Goal: Information Seeking & Learning: Learn about a topic

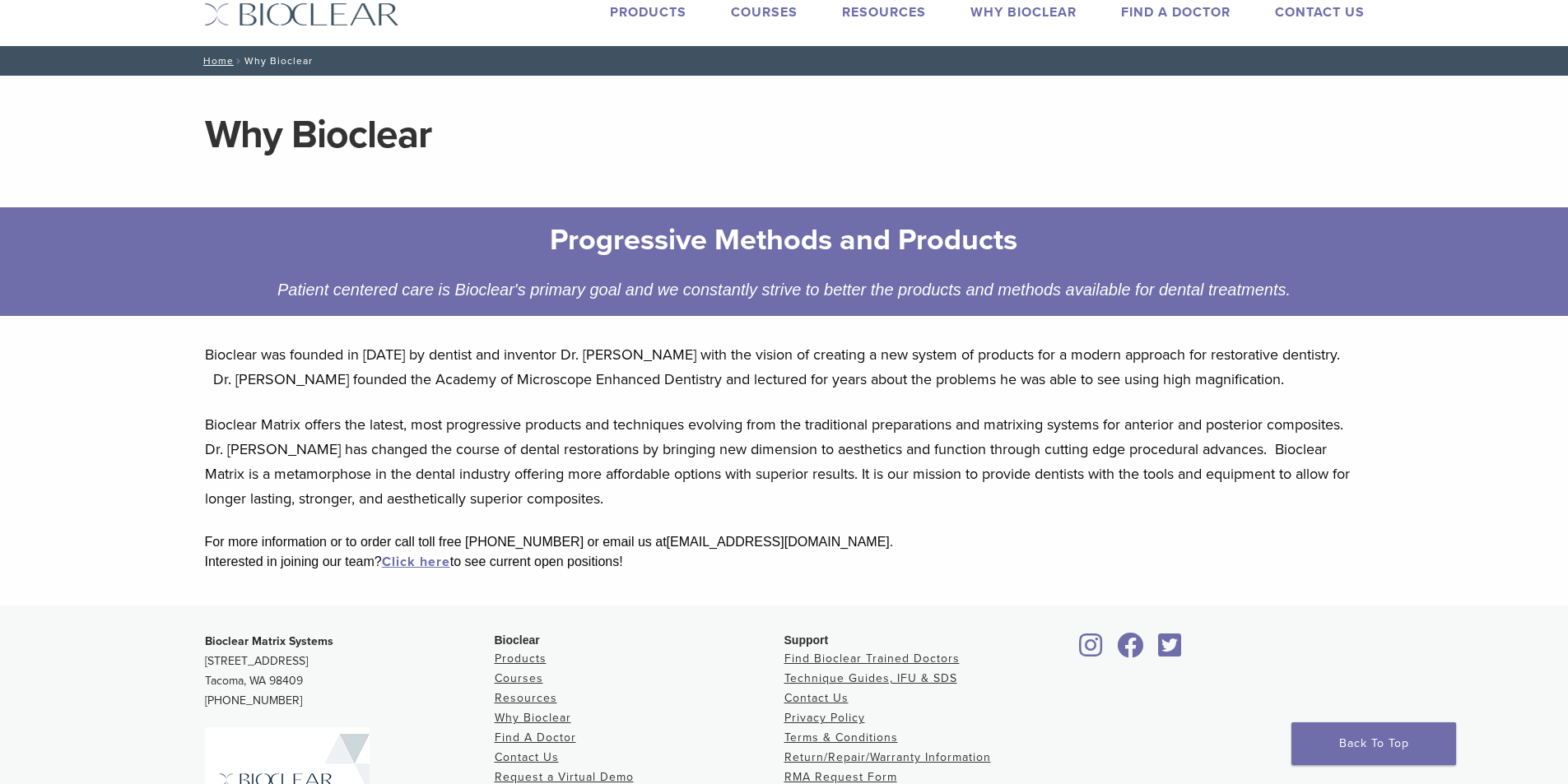
scroll to position [164, 0]
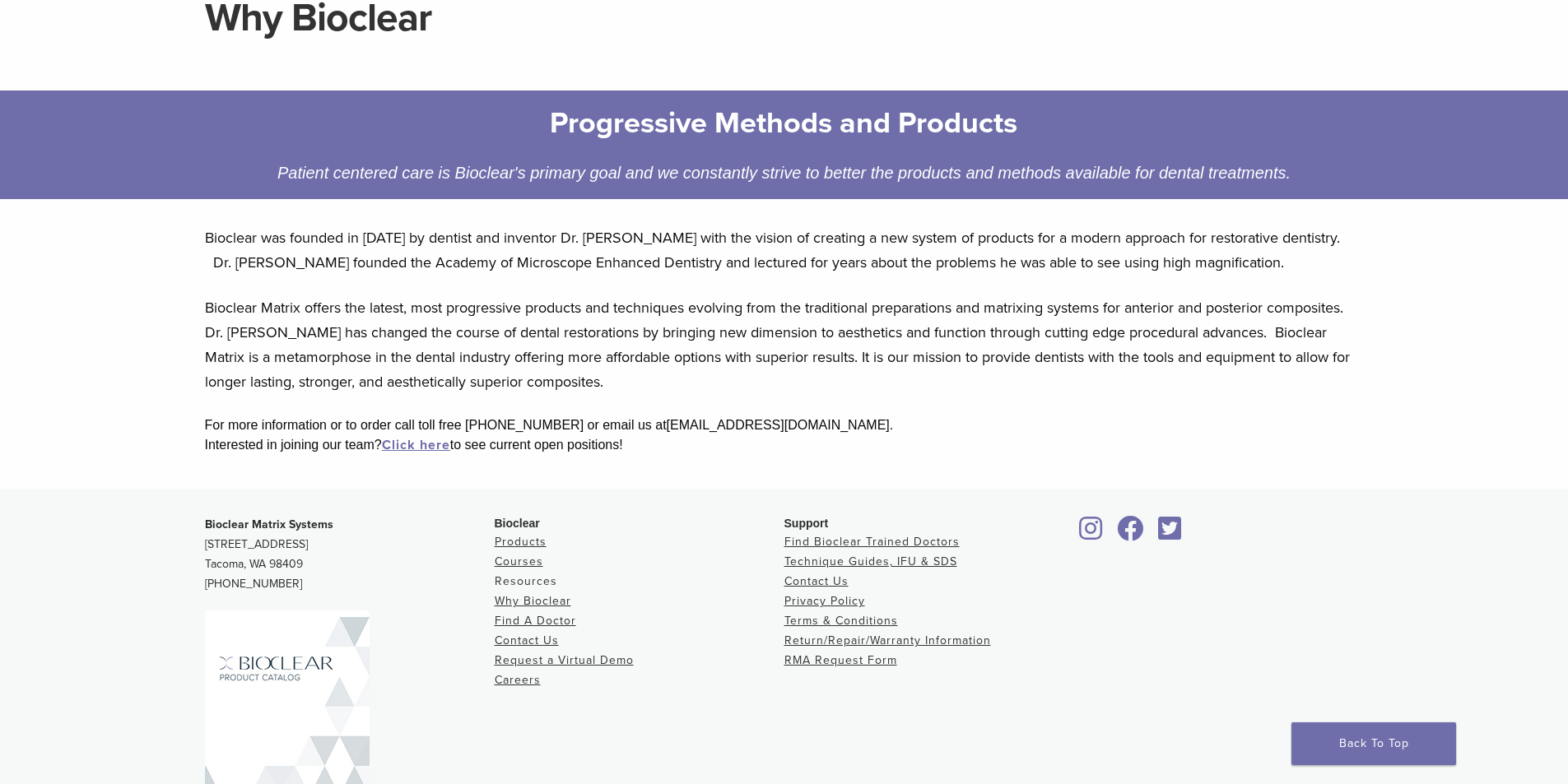
click at [512, 585] on link "Resources" at bounding box center [526, 582] width 62 height 14
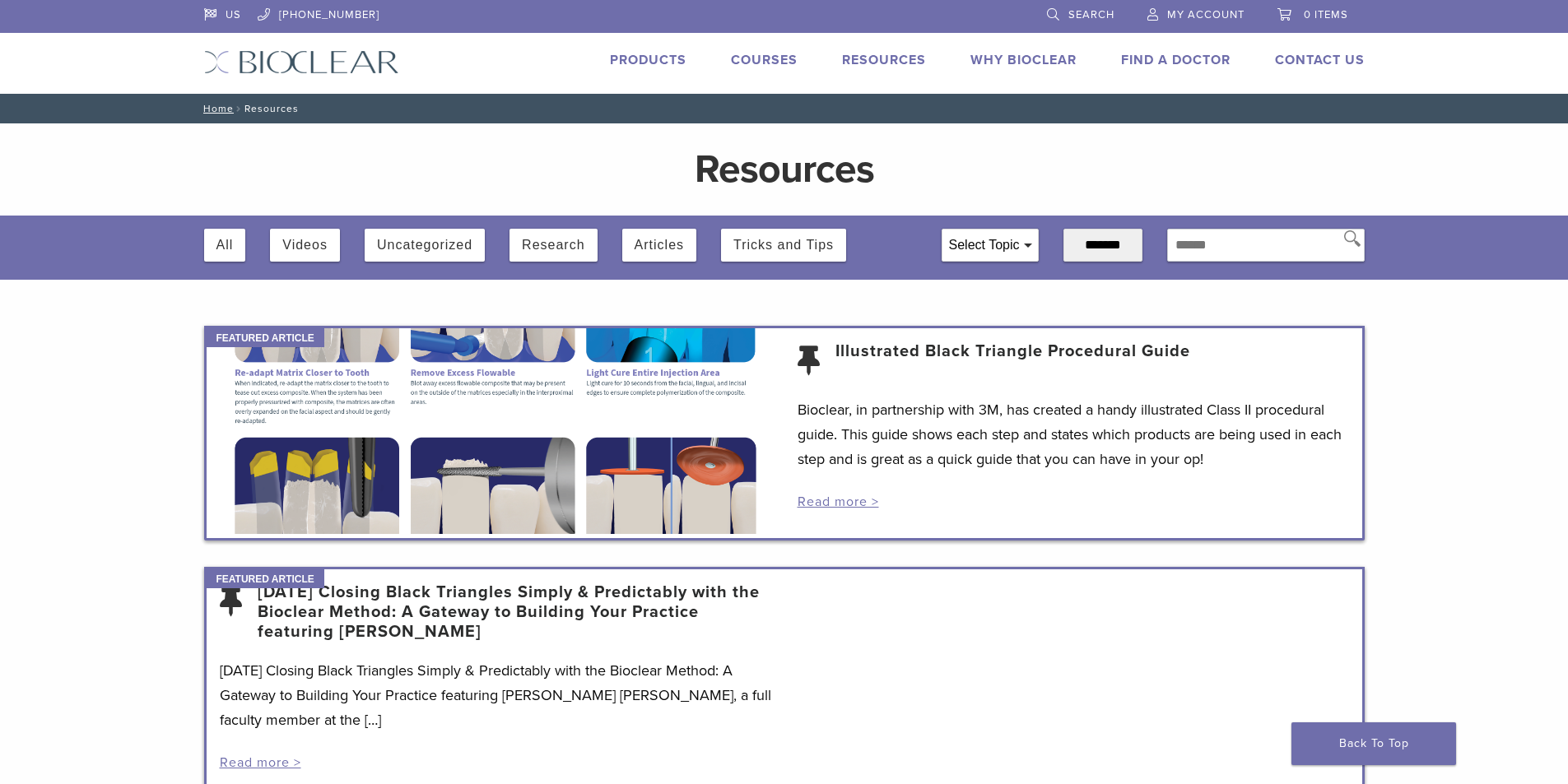
click at [1010, 242] on div "Select Topic" at bounding box center [990, 245] width 95 height 31
click at [522, 249] on button "Research" at bounding box center [553, 245] width 62 height 33
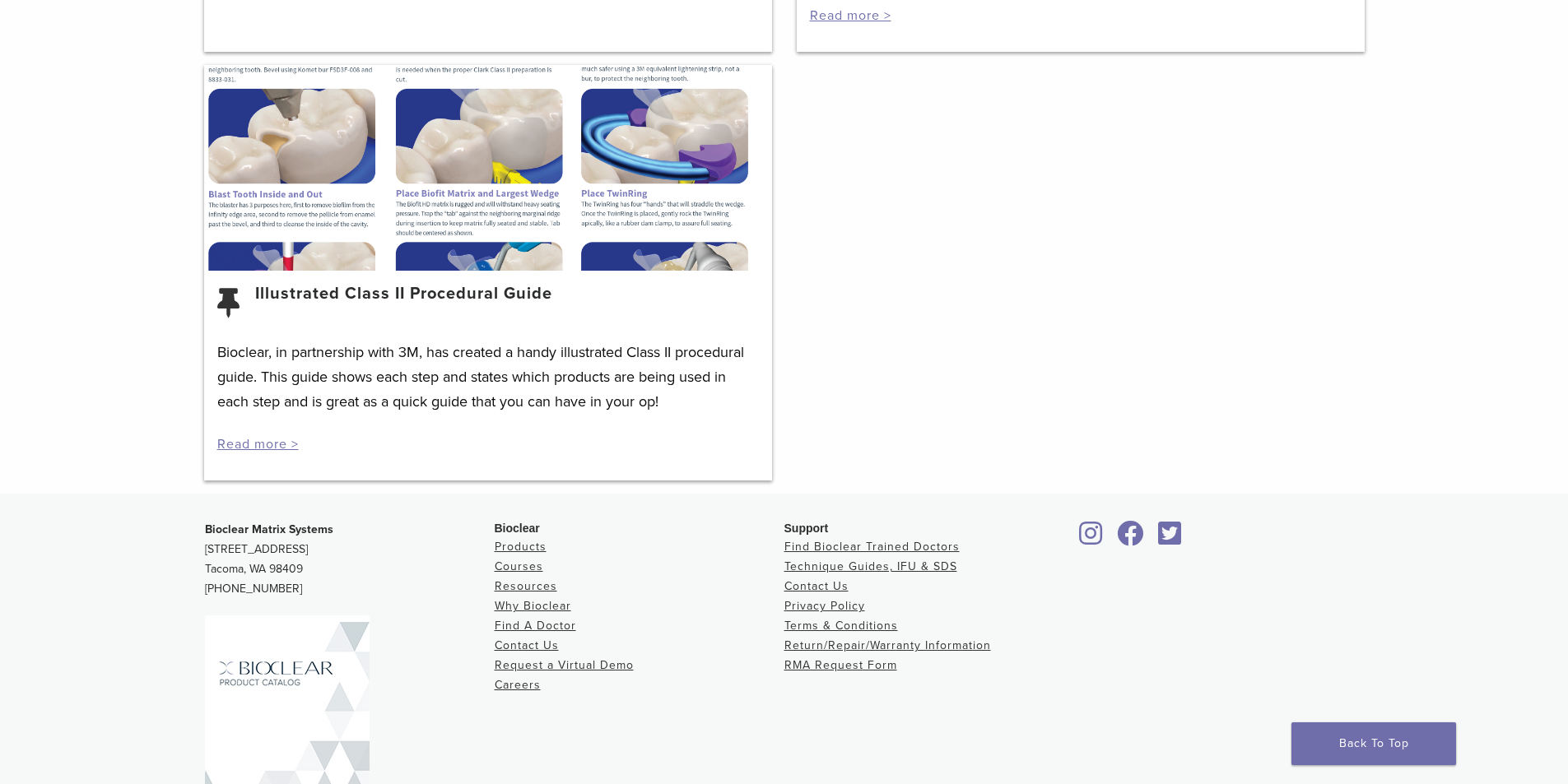
scroll to position [1036, 0]
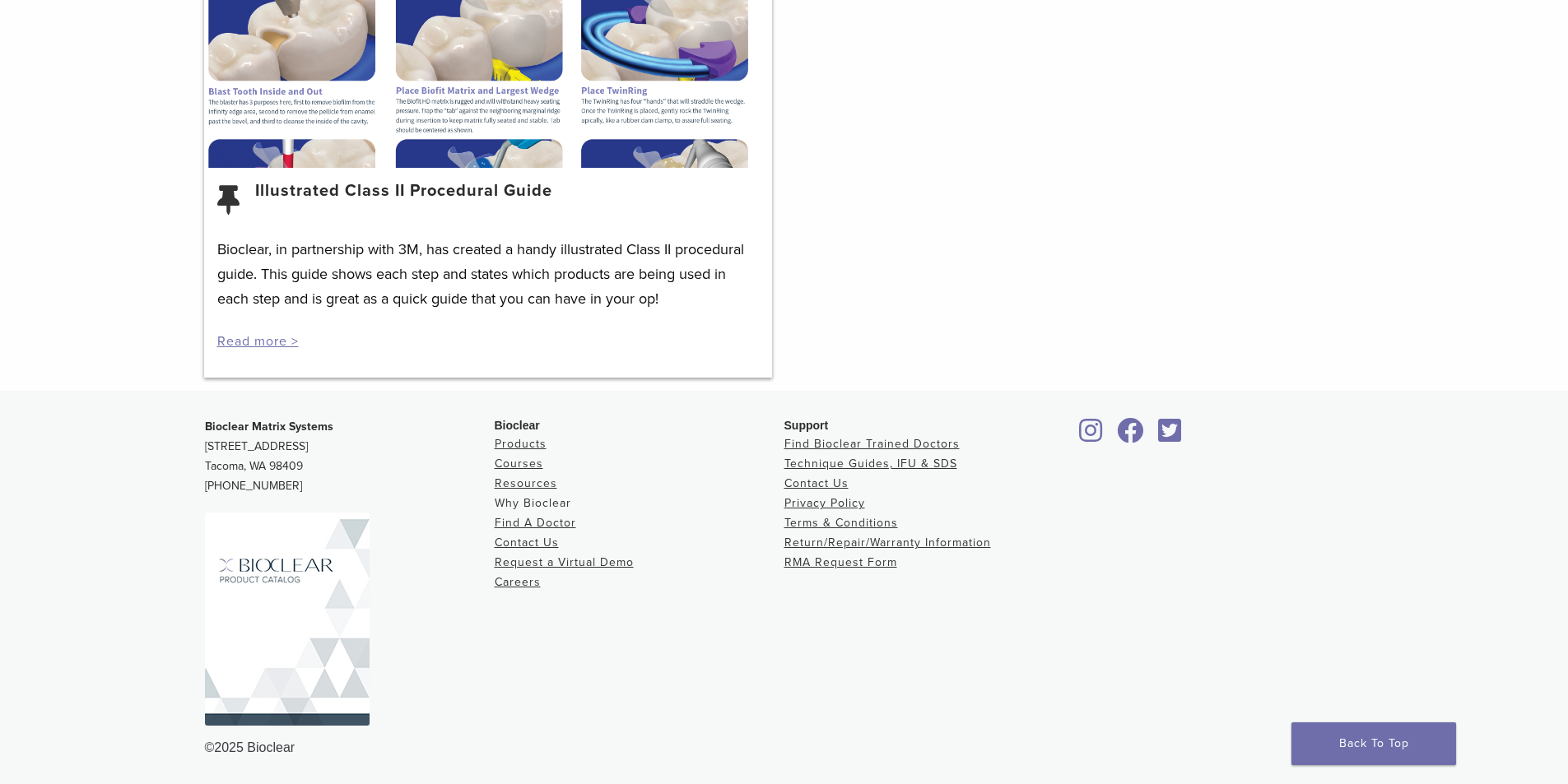
click at [509, 498] on link "Why Bioclear" at bounding box center [532, 503] width 77 height 14
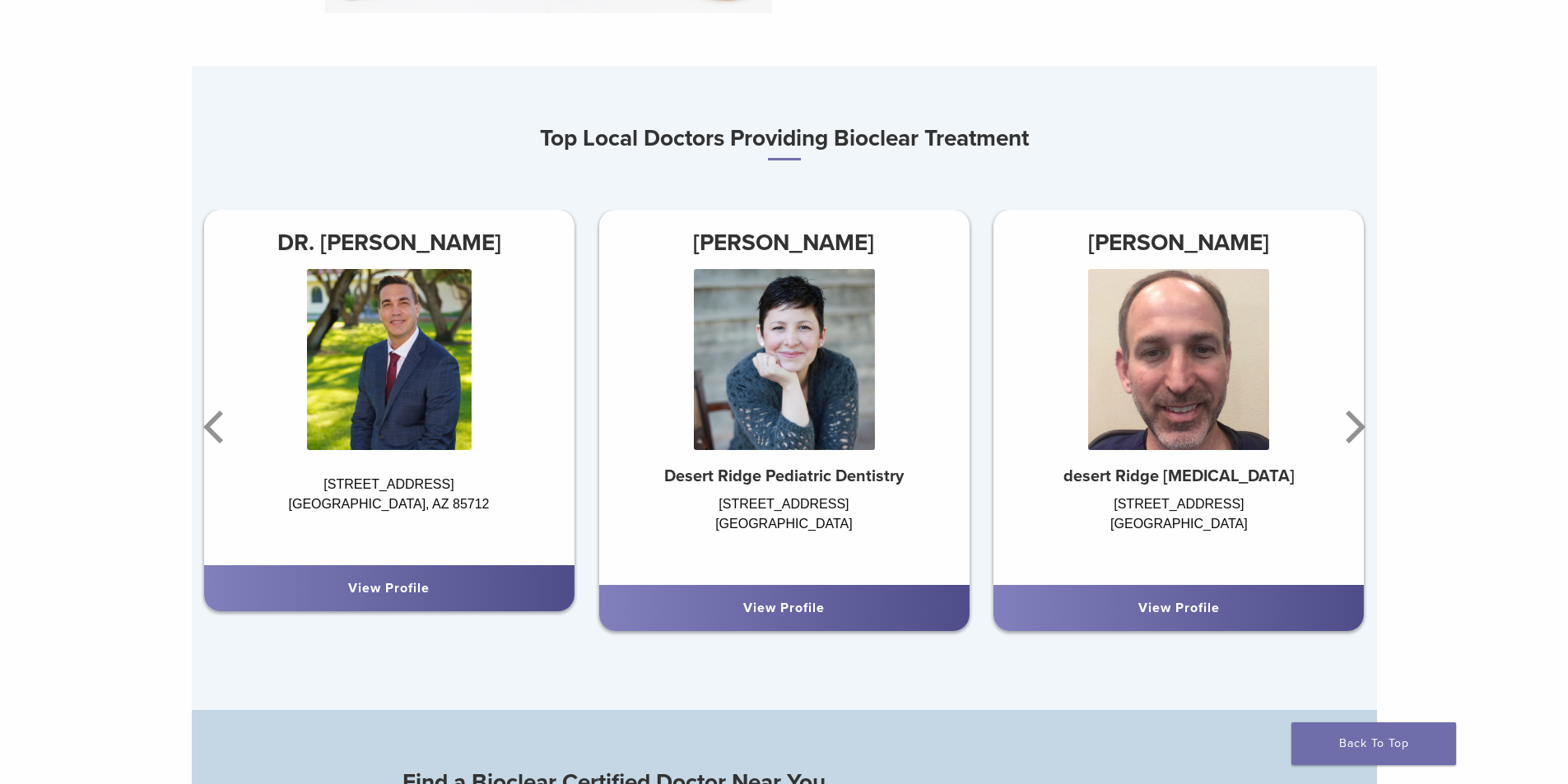
scroll to position [1070, 0]
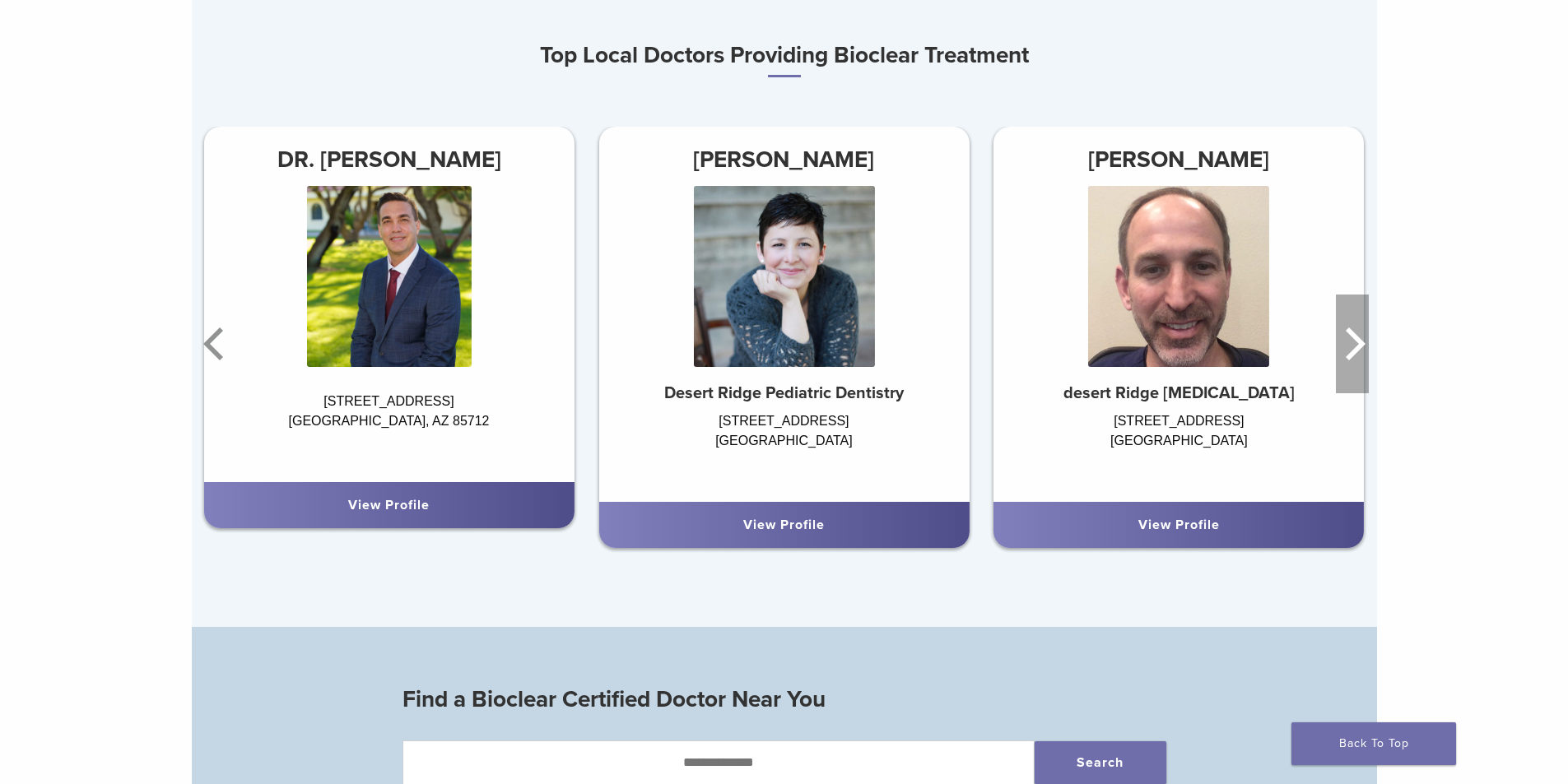
click at [1351, 350] on icon "Next" at bounding box center [1352, 344] width 33 height 99
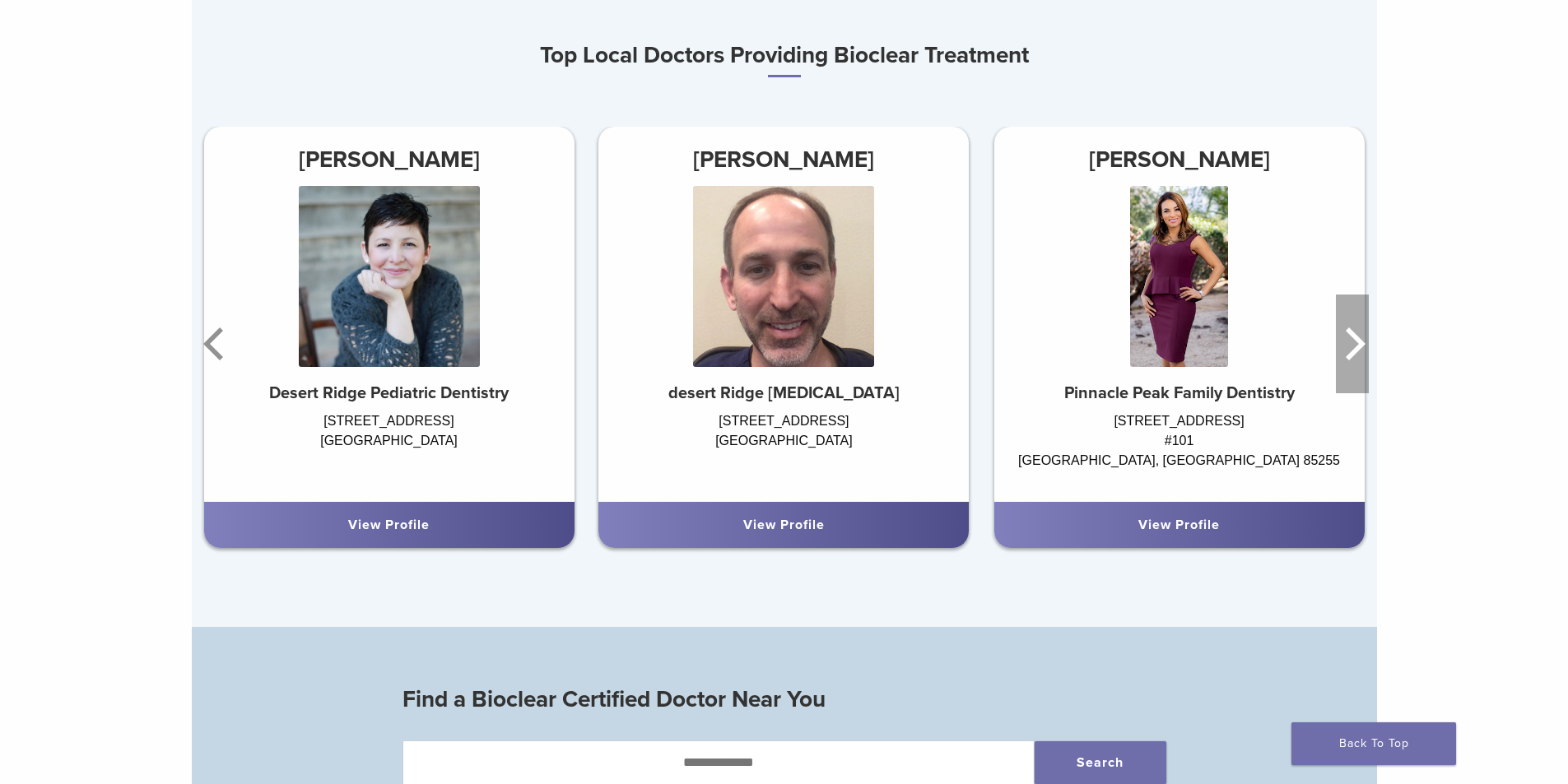
click at [1351, 350] on icon "Next" at bounding box center [1352, 344] width 33 height 99
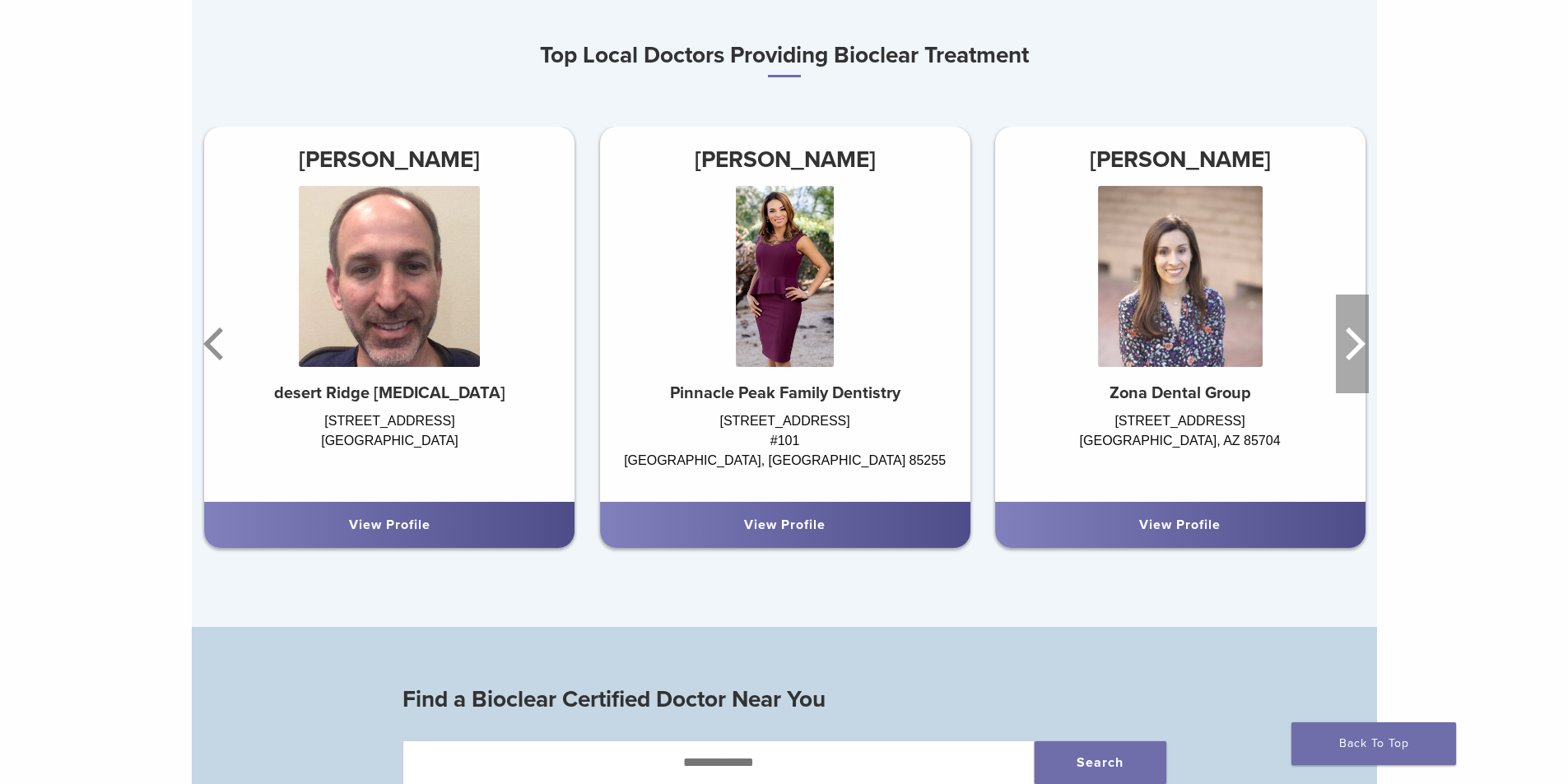
click at [1351, 350] on icon "Next" at bounding box center [1352, 344] width 33 height 99
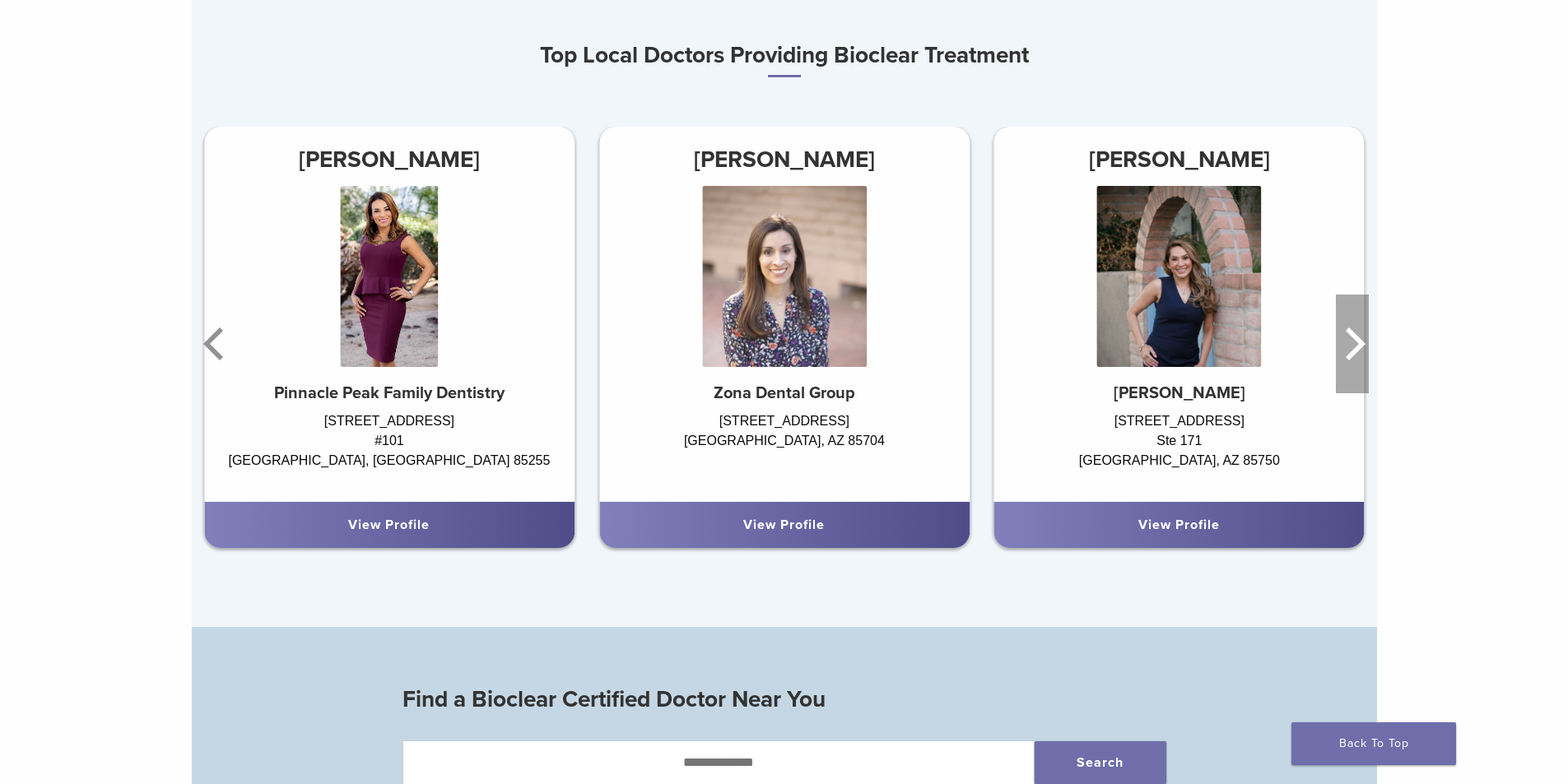
click at [1351, 350] on icon "Next" at bounding box center [1352, 344] width 33 height 99
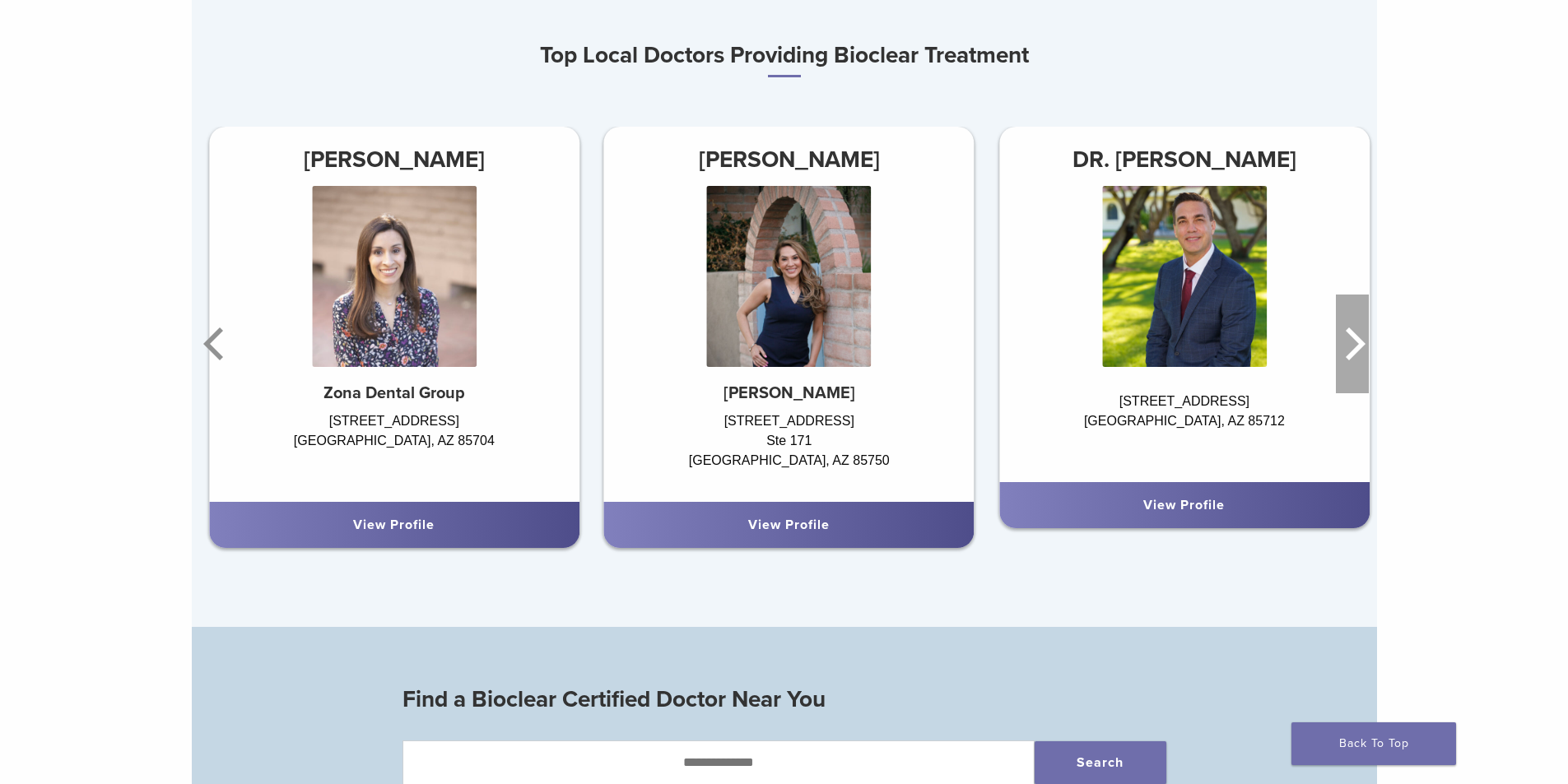
click at [1351, 350] on icon "Next" at bounding box center [1352, 344] width 33 height 99
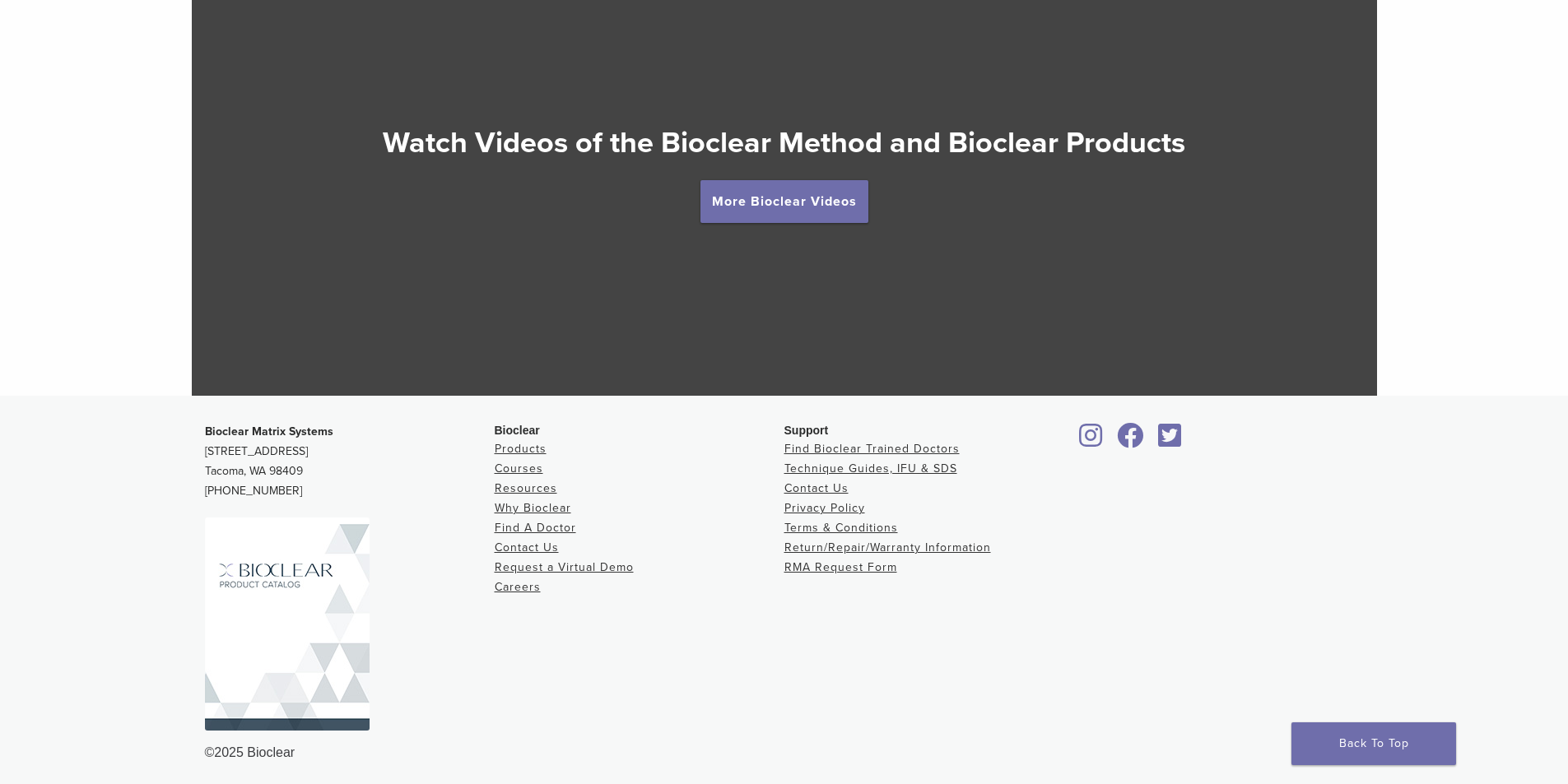
scroll to position [3073, 0]
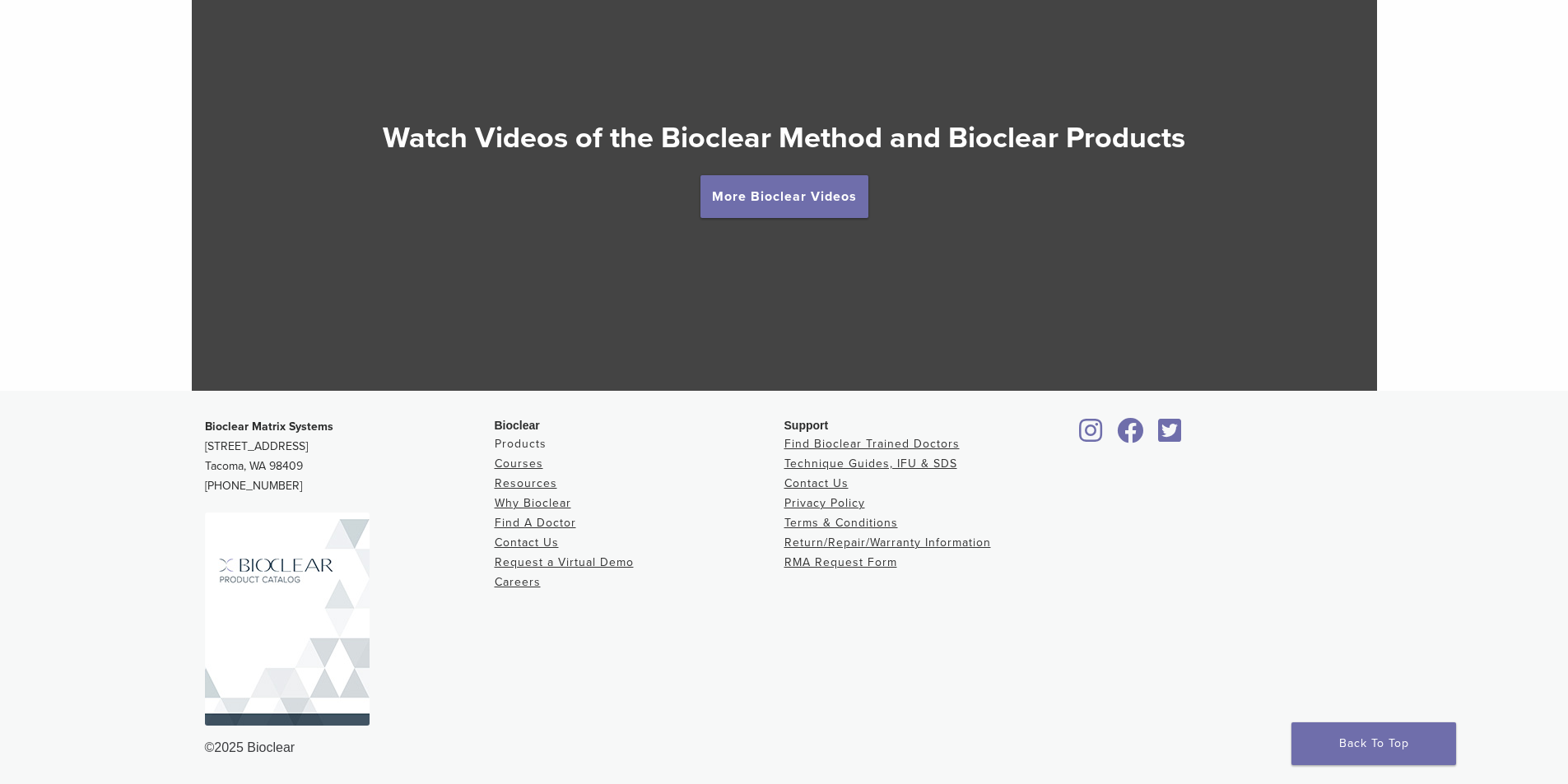
click at [526, 444] on link "Products" at bounding box center [520, 444] width 52 height 14
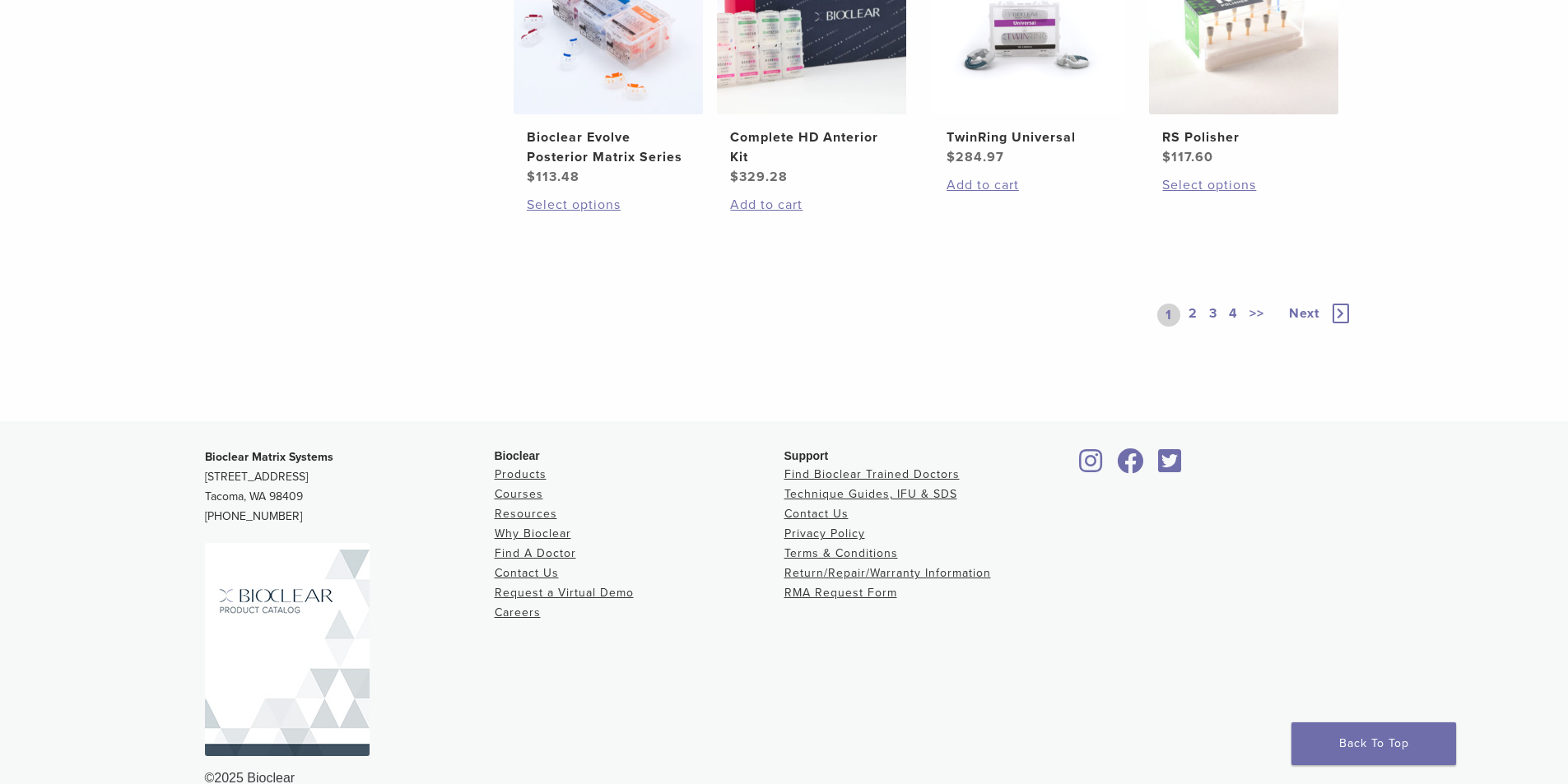
scroll to position [1430, 0]
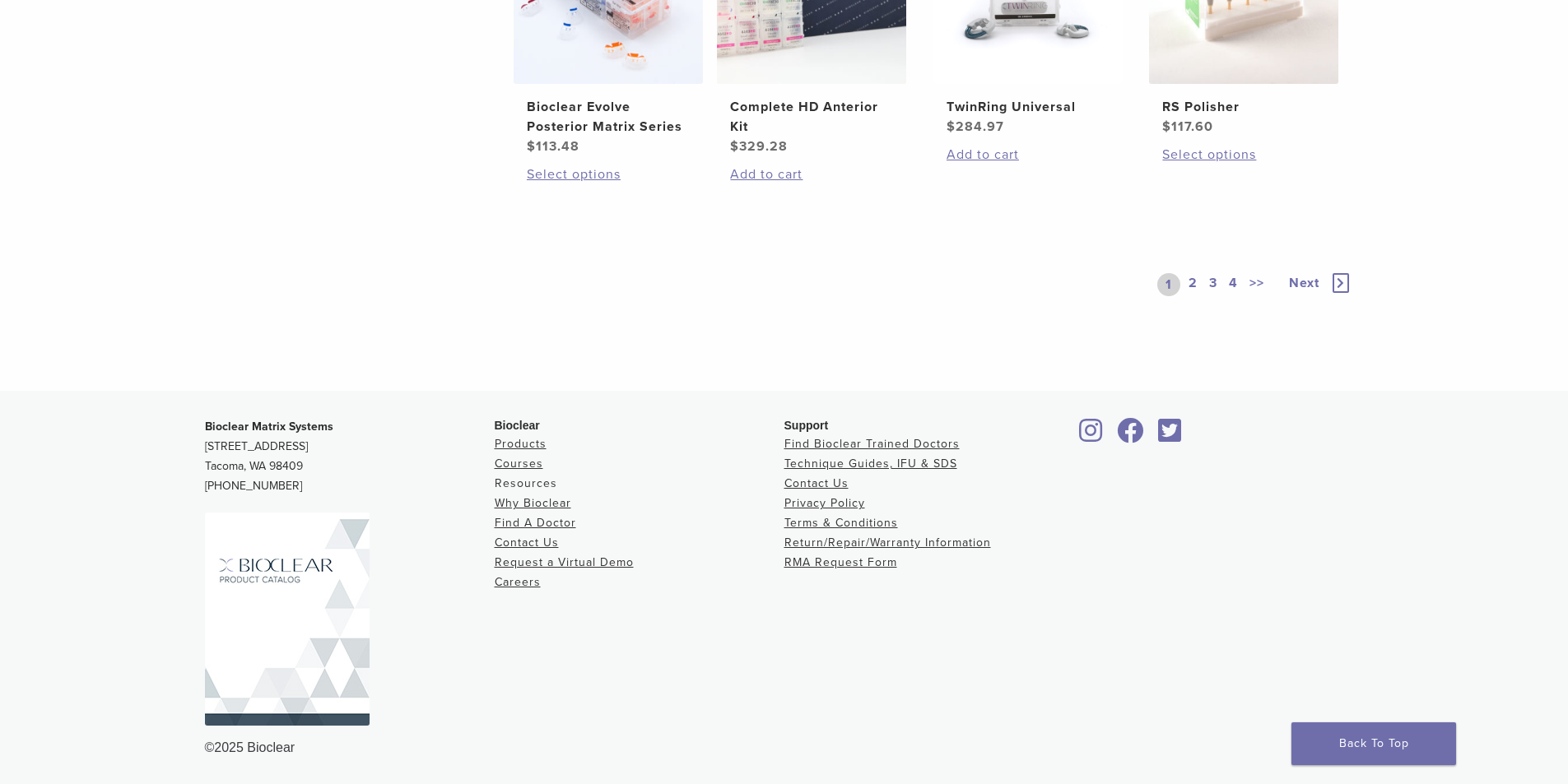
click at [512, 490] on link "Resources" at bounding box center [526, 483] width 62 height 14
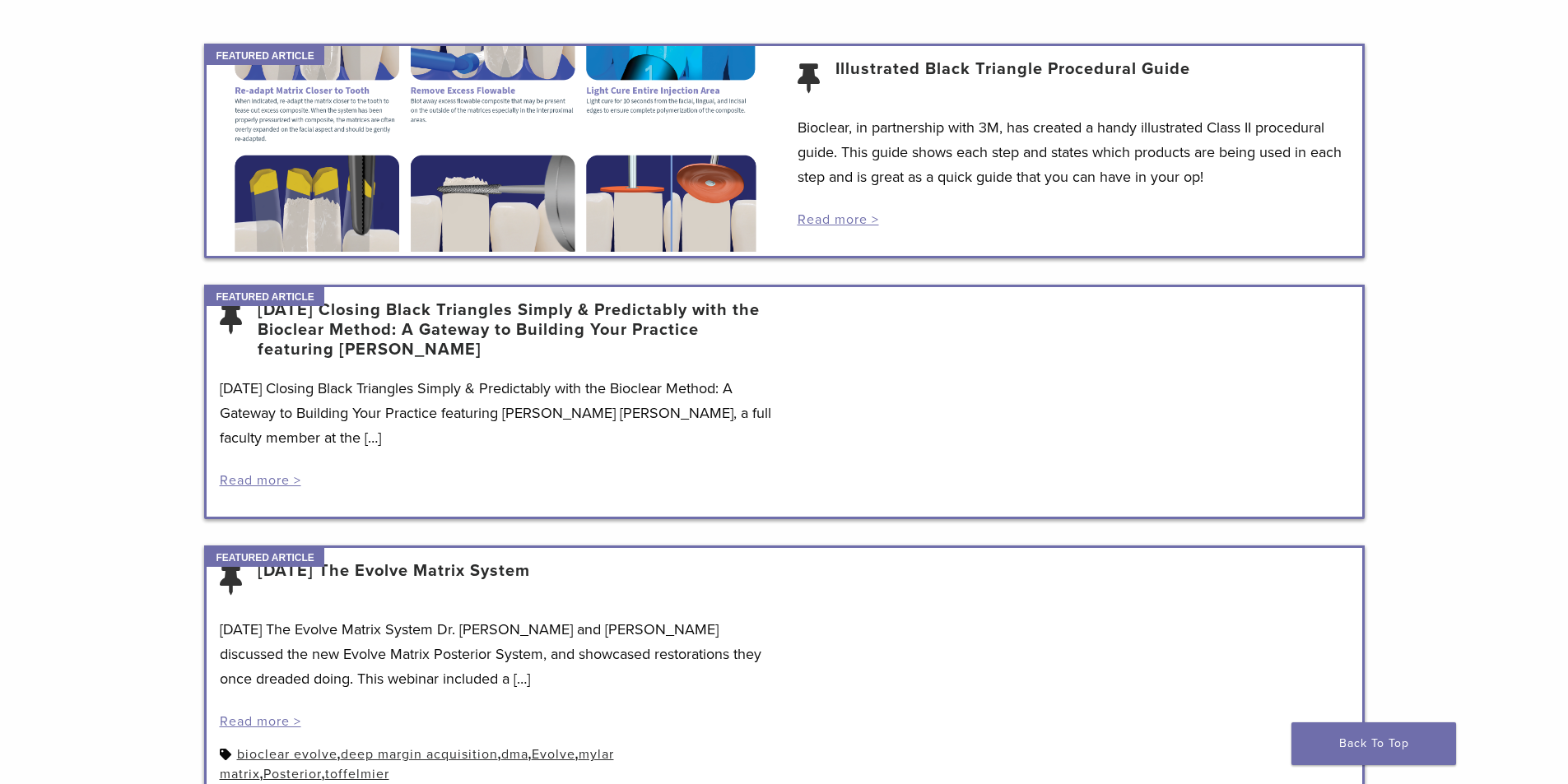
scroll to position [164, 0]
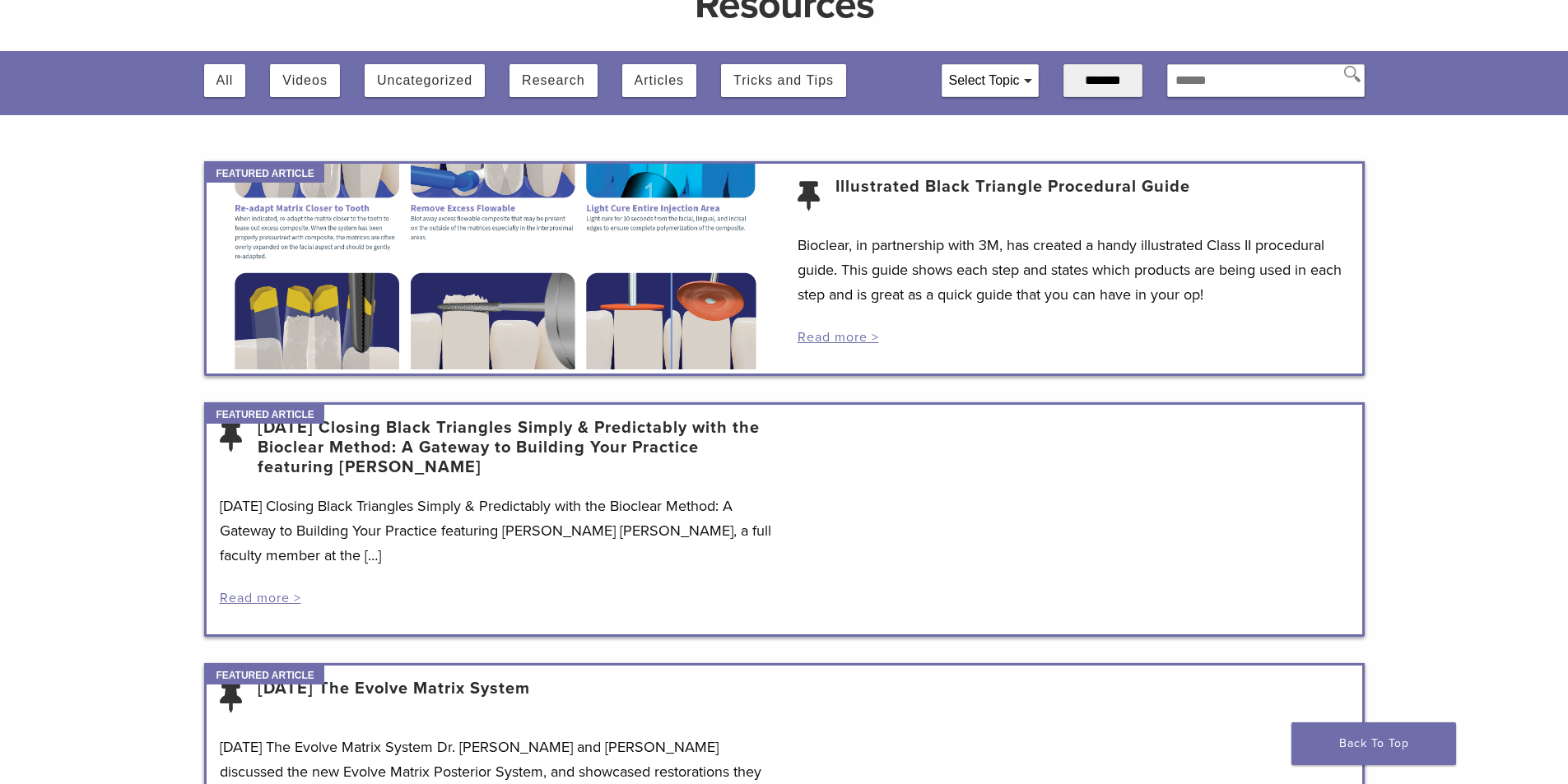
click at [998, 92] on div "Select Topic" at bounding box center [990, 80] width 95 height 31
click at [949, 105] on icon at bounding box center [954, 108] width 11 height 11
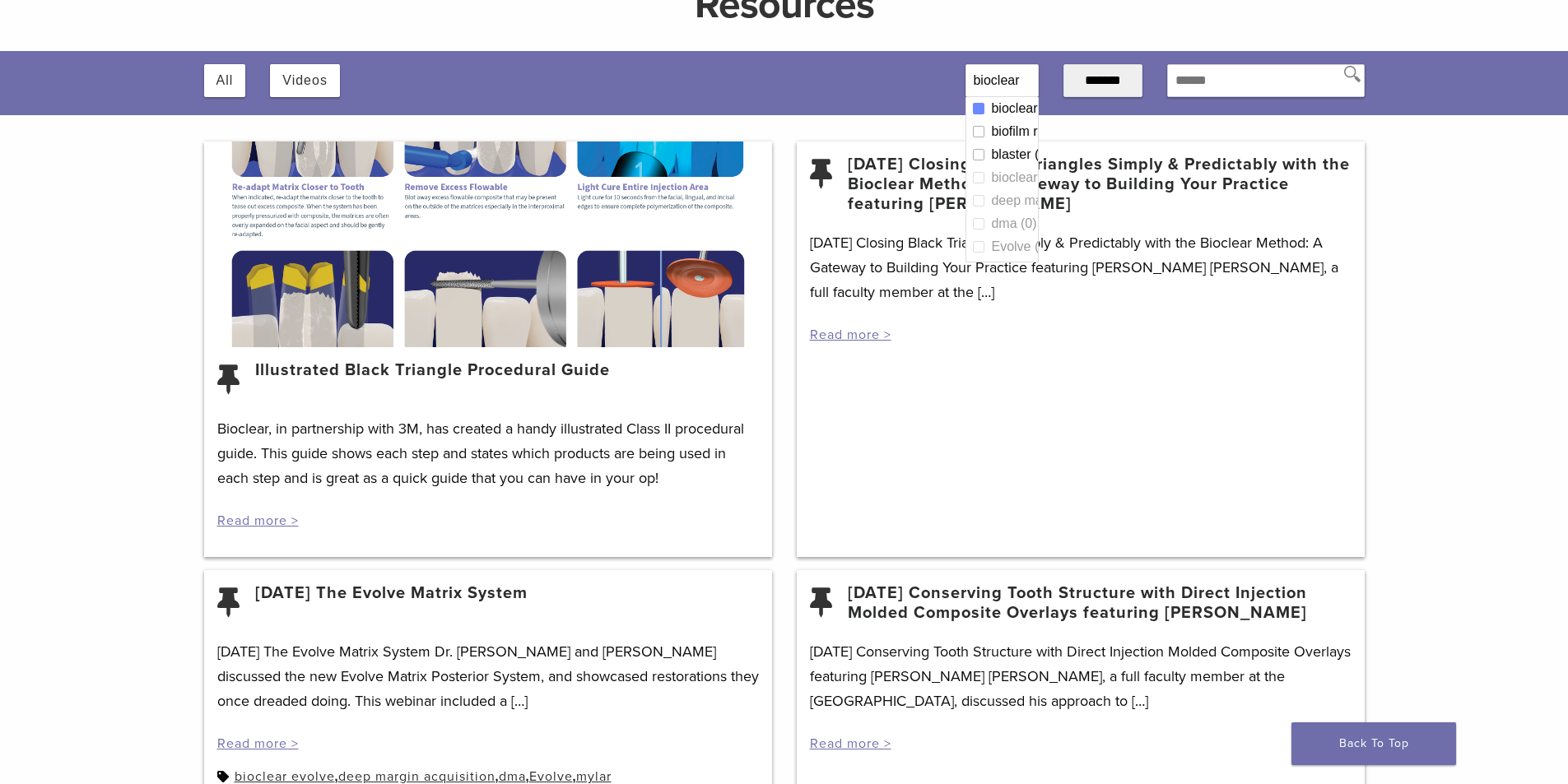
click at [1495, 223] on div "Illustrated Black Triangle Procedural Guide Bioclear, in partnership with 3M, h…" at bounding box center [784, 702] width 1568 height 1120
click at [943, 192] on link "3/19/2021 Closing Black Triangles Simply & Predictably with the Bioclear Method…" at bounding box center [1100, 184] width 504 height 60
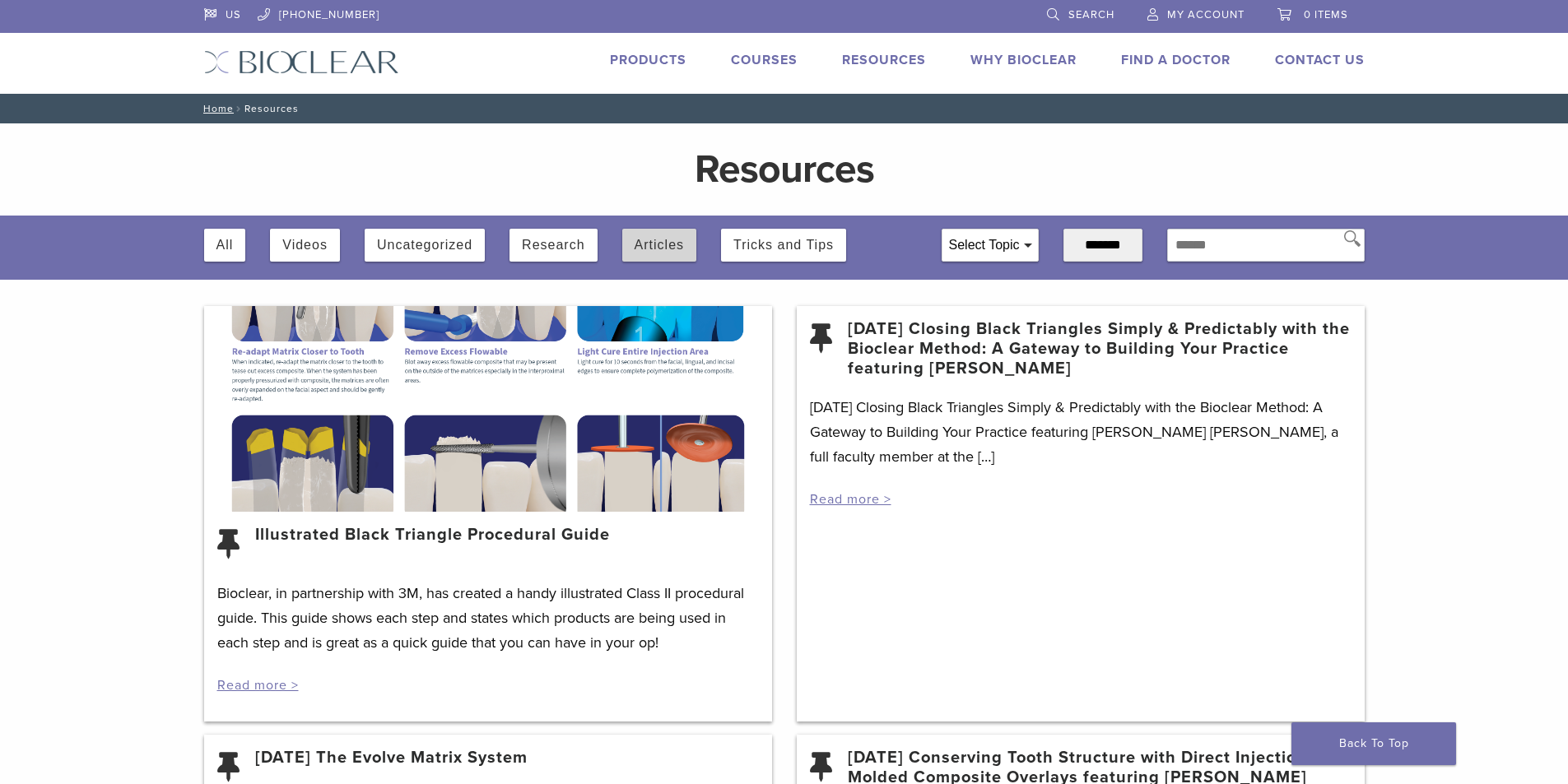
click at [668, 239] on button "Articles" at bounding box center [659, 245] width 49 height 33
click at [786, 250] on button "Tricks and Tips" at bounding box center [783, 245] width 100 height 33
click at [626, 249] on div "Articles" at bounding box center [660, 245] width 74 height 33
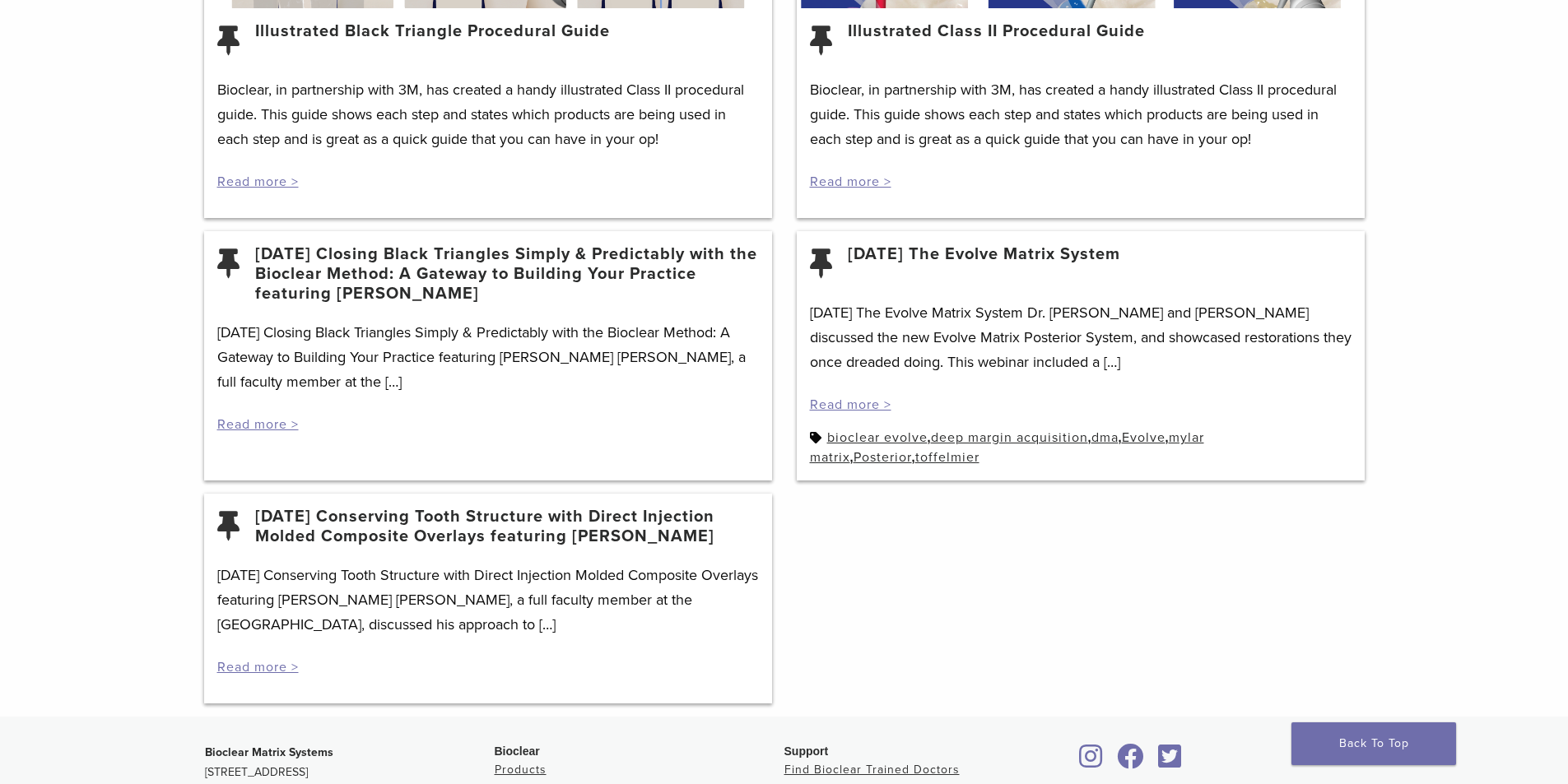
scroll to position [665, 0]
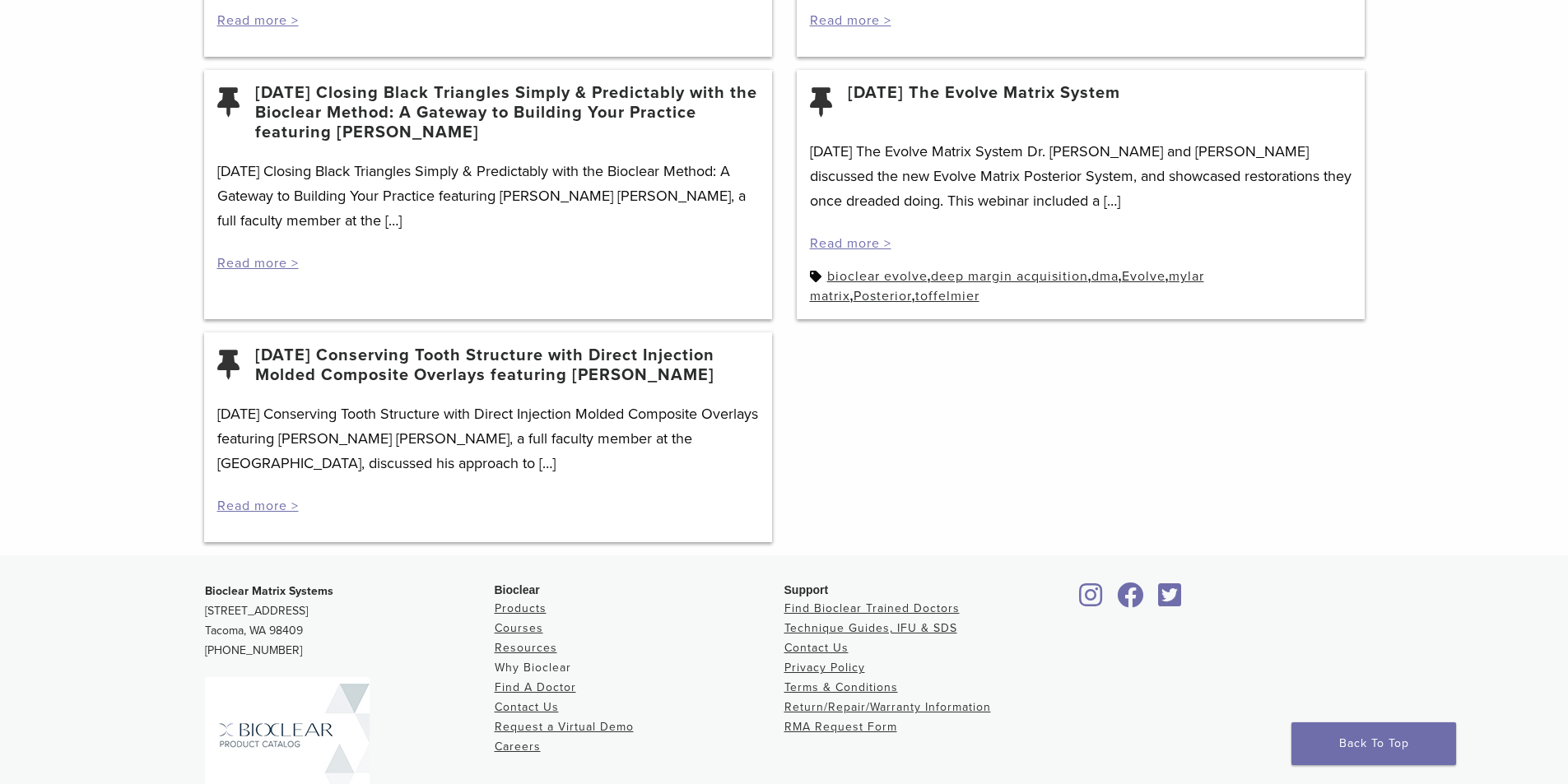
click at [536, 663] on link "Why Bioclear" at bounding box center [532, 668] width 77 height 14
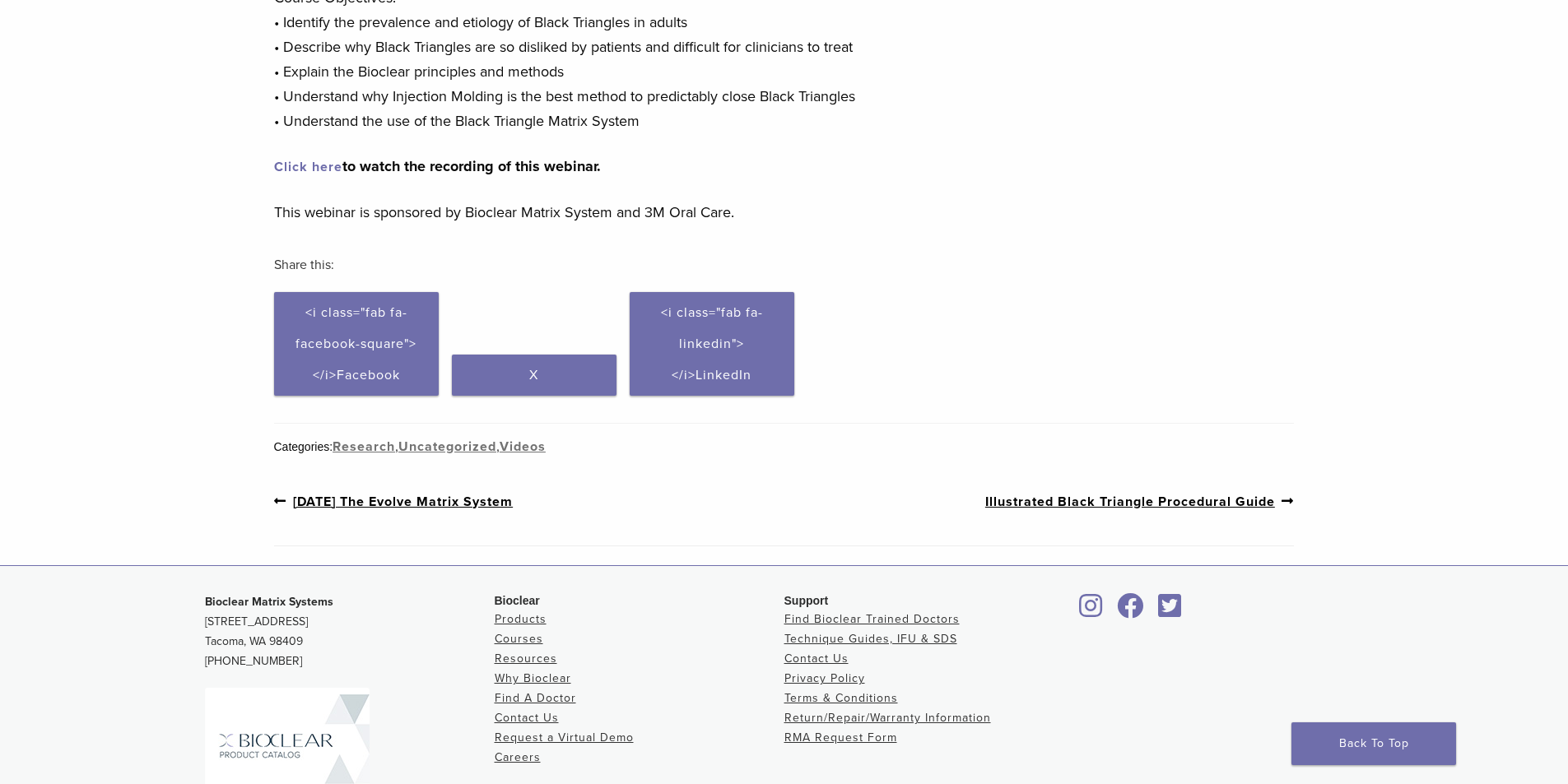
scroll to position [329, 0]
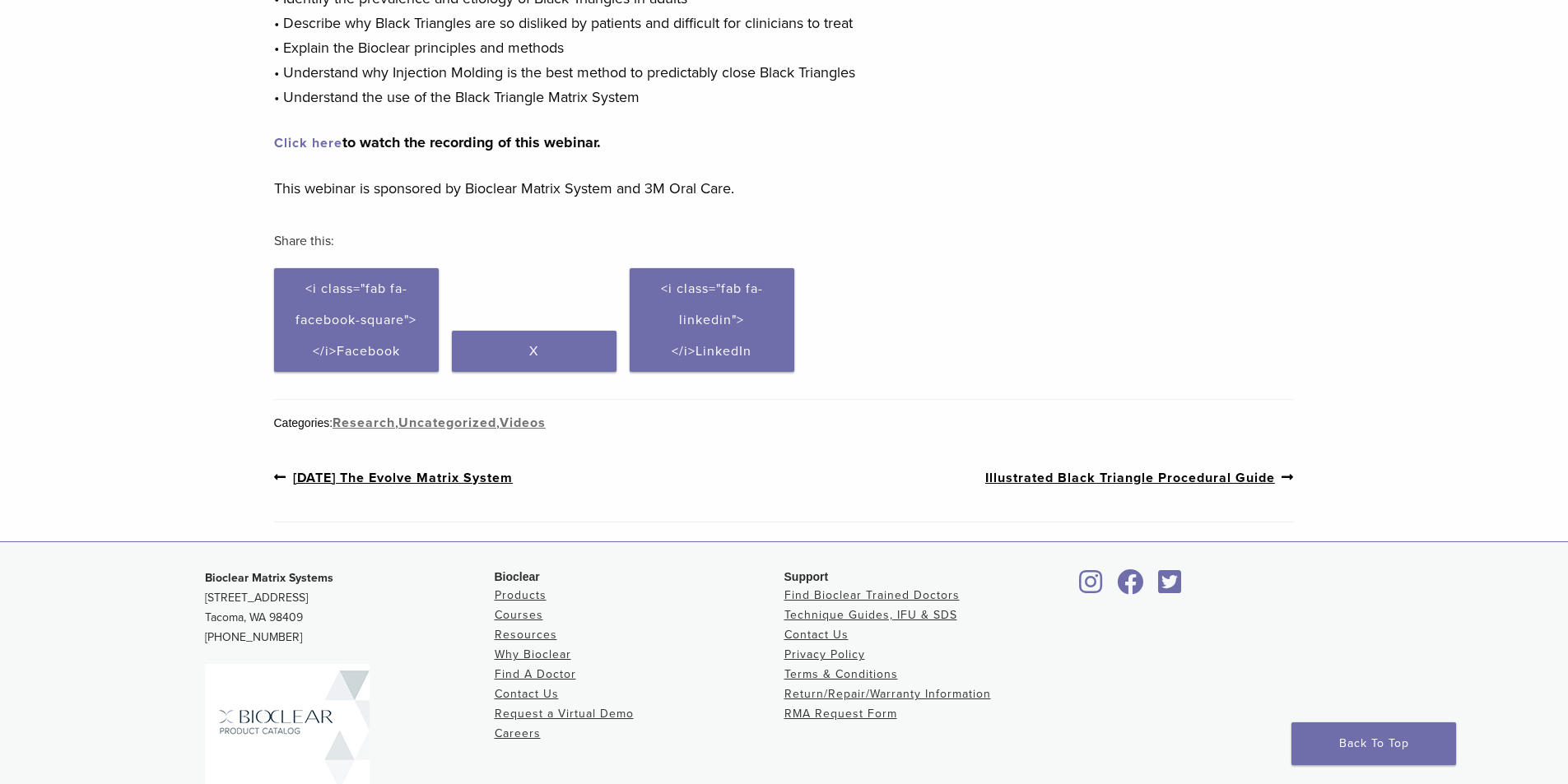
click at [331, 144] on link "Click here" at bounding box center [308, 143] width 68 height 16
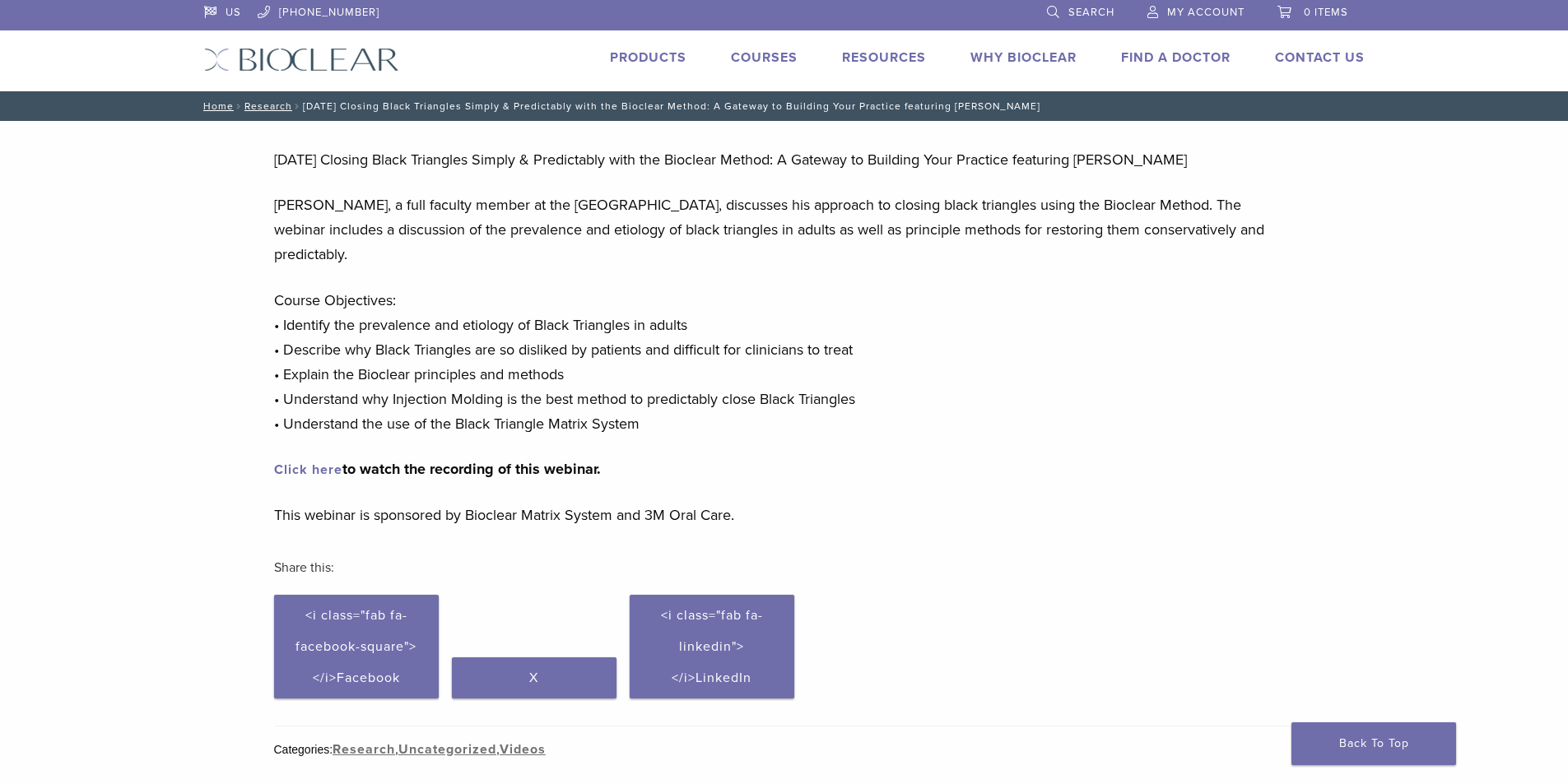
scroll to position [0, 0]
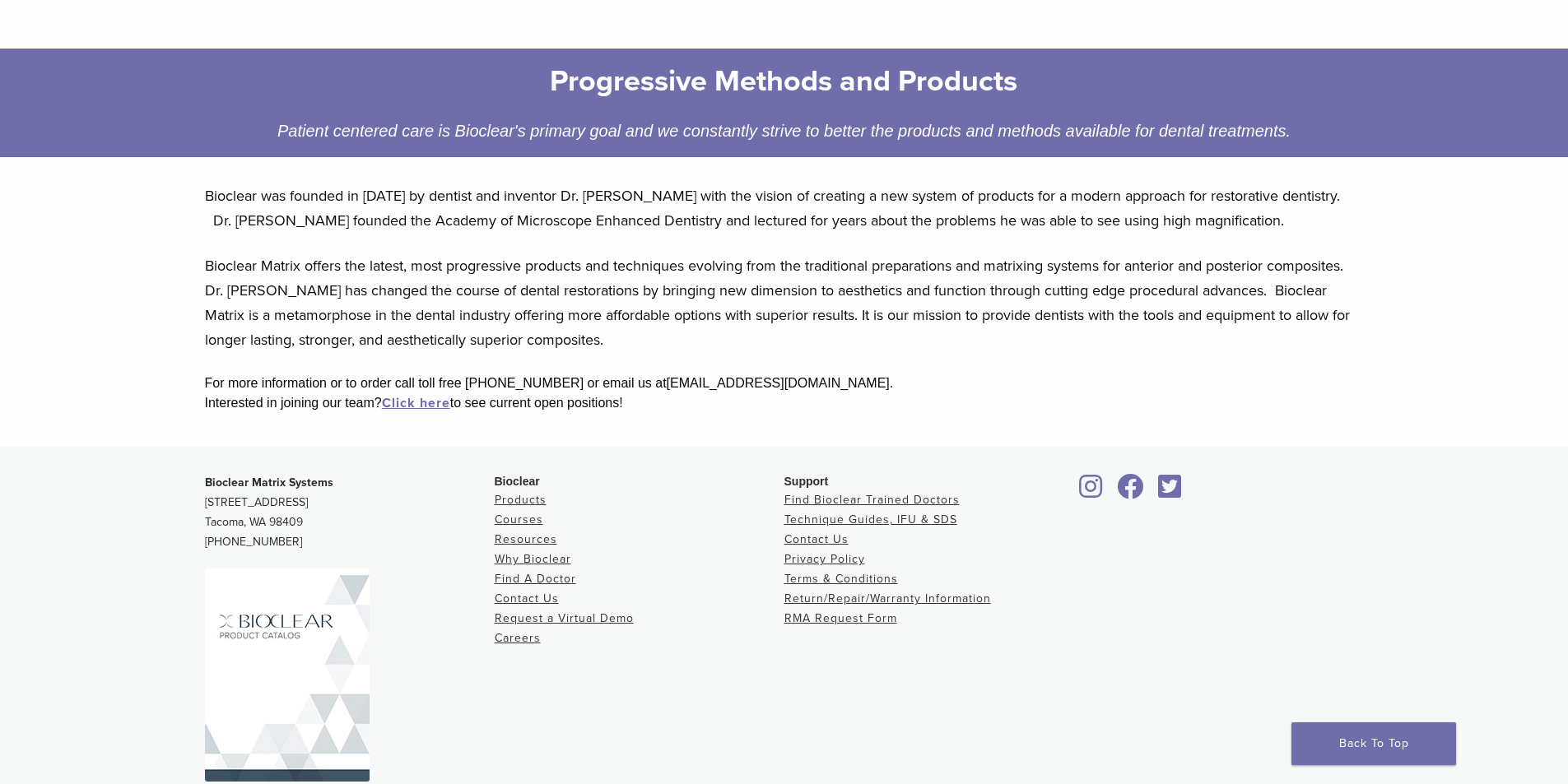
scroll to position [181, 0]
